Goal: Transaction & Acquisition: Purchase product/service

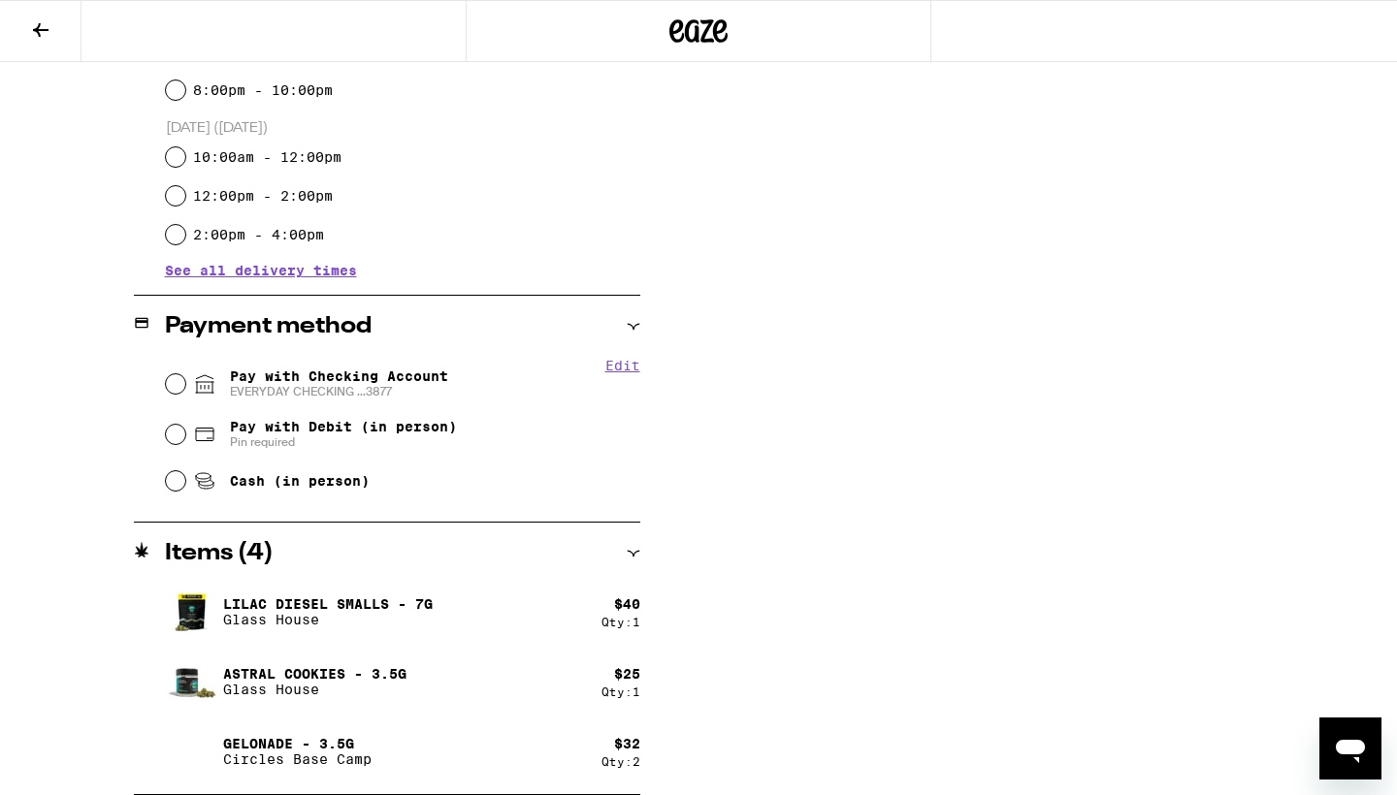
click at [312, 382] on span "Pay with Checking Account EVERYDAY CHECKING ...3877" at bounding box center [339, 384] width 218 height 31
click at [185, 382] on input "Pay with Checking Account EVERYDAY CHECKING ...3877" at bounding box center [175, 383] width 19 height 19
radio input "true"
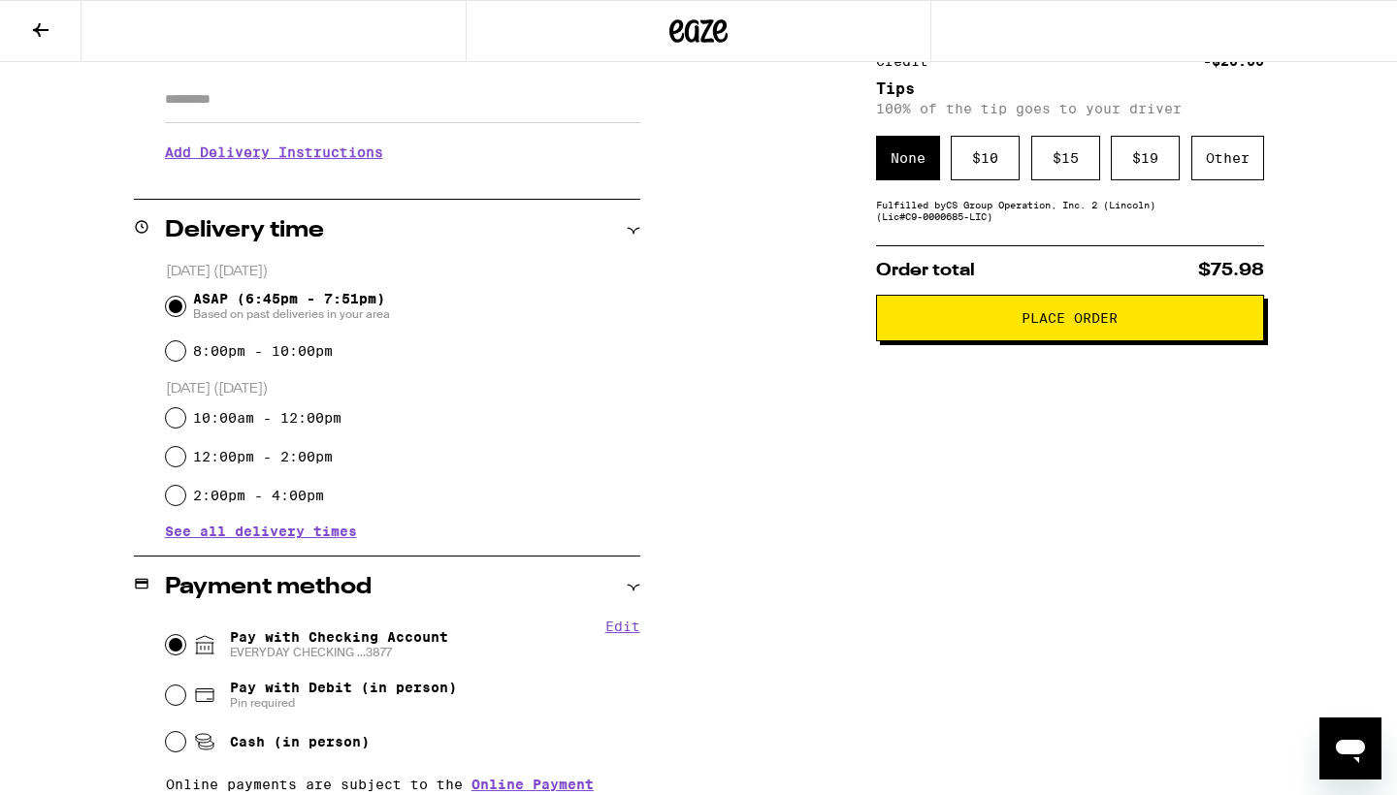
scroll to position [162, 0]
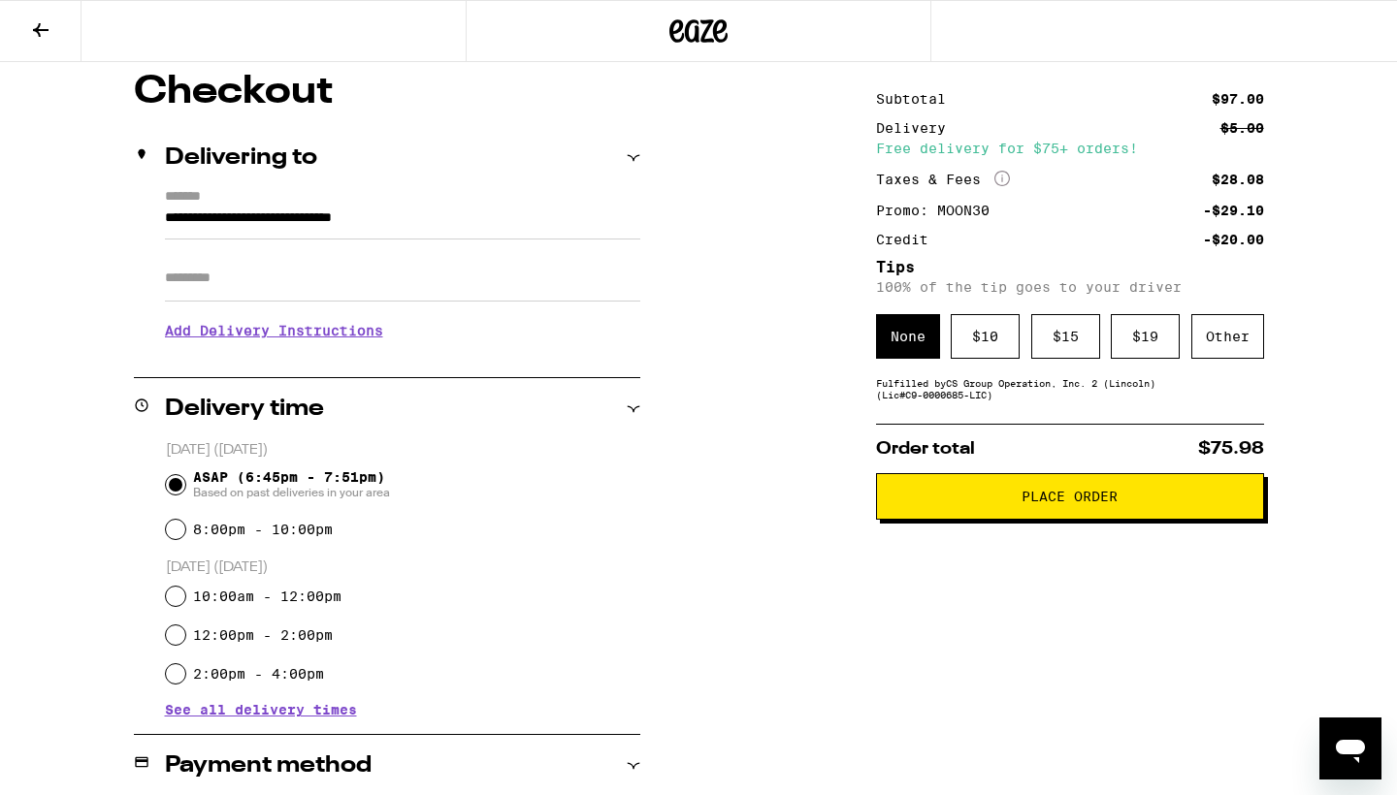
click at [1038, 501] on span "Place Order" at bounding box center [1069, 497] width 96 height 14
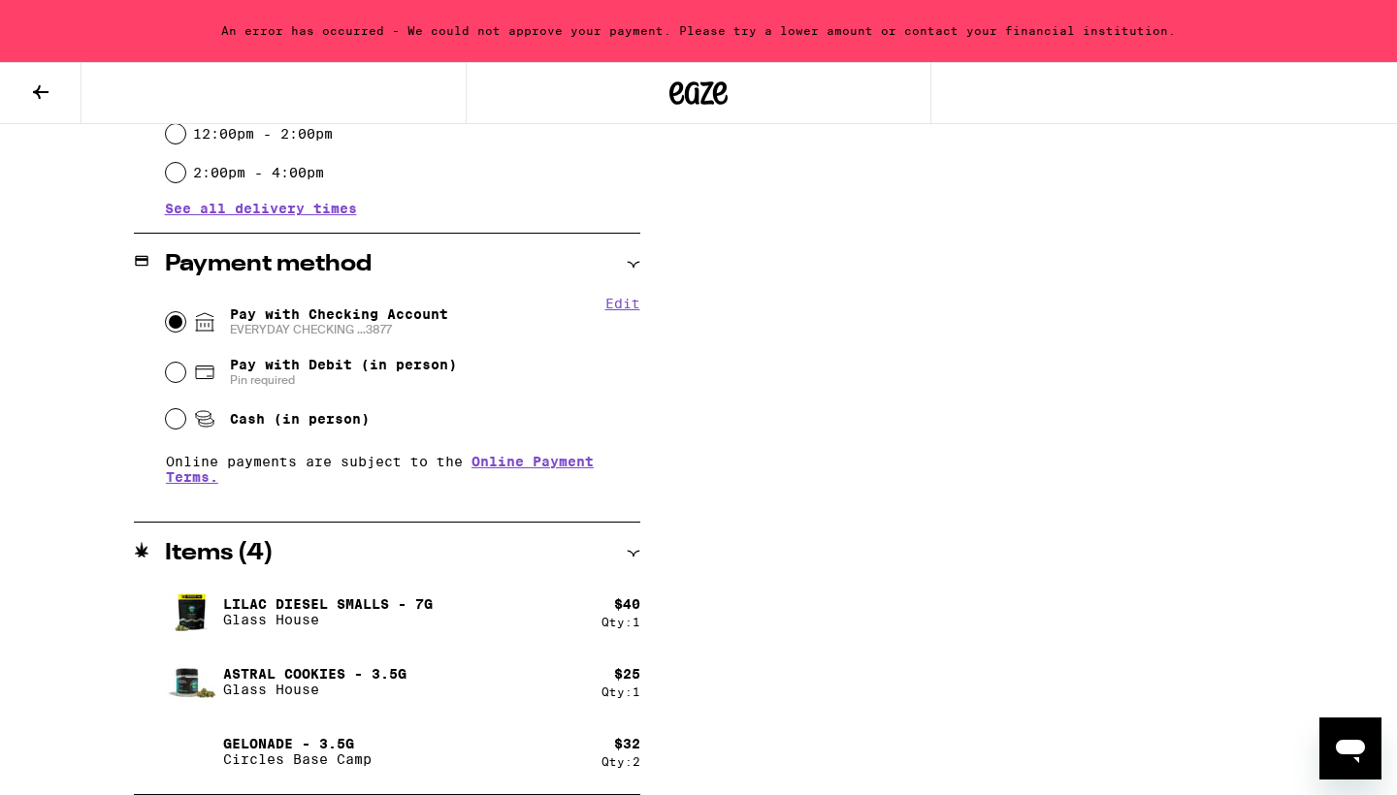
scroll to position [725, 0]
